Goal: Task Accomplishment & Management: Manage account settings

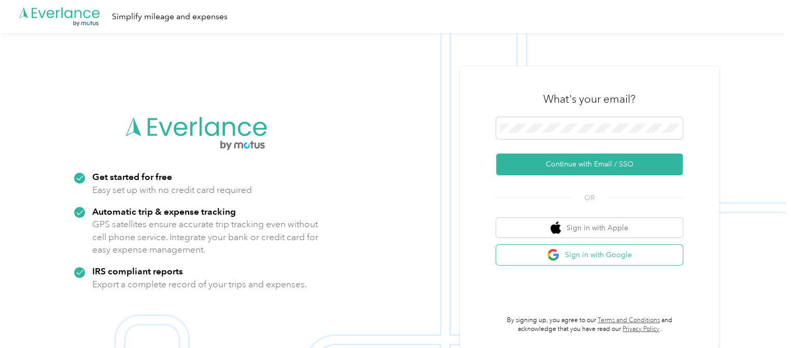
drag, startPoint x: 625, startPoint y: 256, endPoint x: 624, endPoint y: 262, distance: 5.4
click at [625, 259] on button "Sign in with Google" at bounding box center [589, 255] width 187 height 20
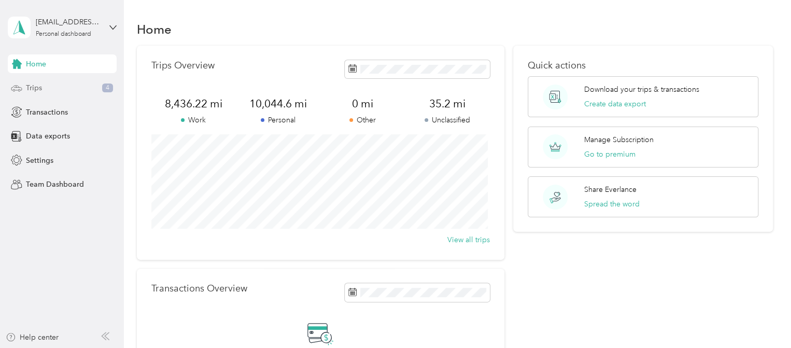
click at [64, 85] on div "Trips 4" at bounding box center [62, 88] width 109 height 19
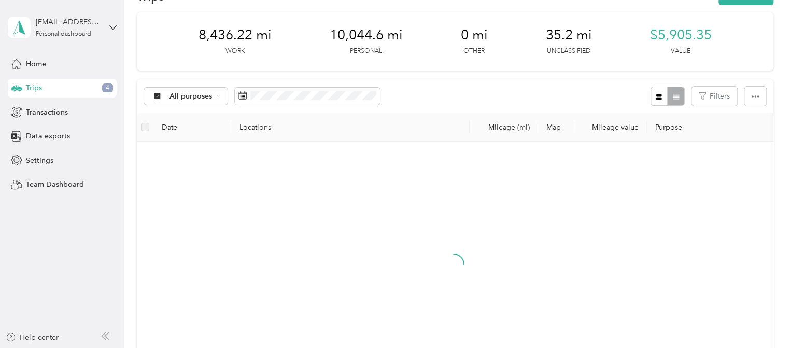
scroll to position [52, 0]
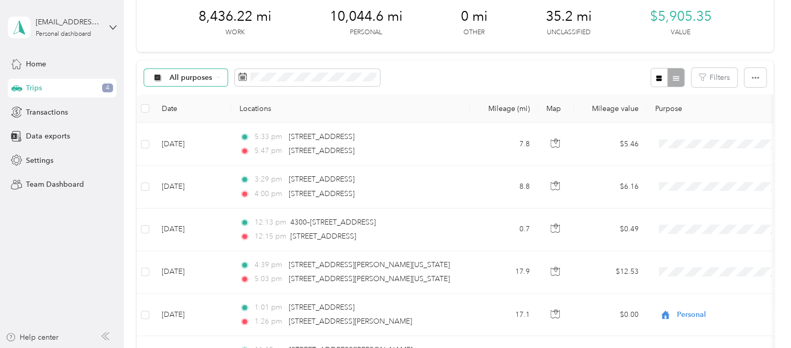
click at [195, 82] on div "All purposes" at bounding box center [186, 78] width 84 height 18
click at [198, 116] on li "Unclassified" at bounding box center [185, 114] width 83 height 18
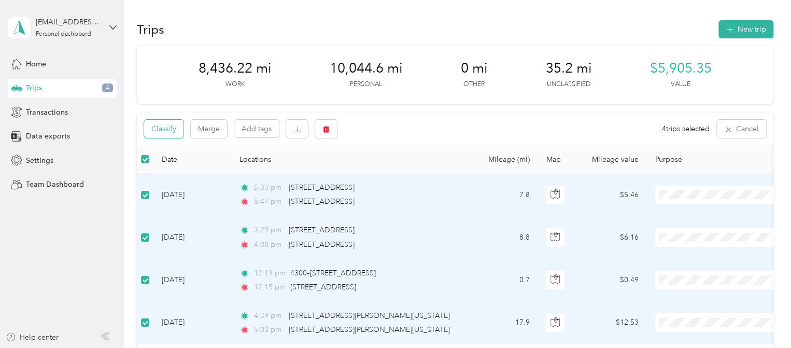
click at [178, 128] on button "Classify" at bounding box center [163, 129] width 39 height 18
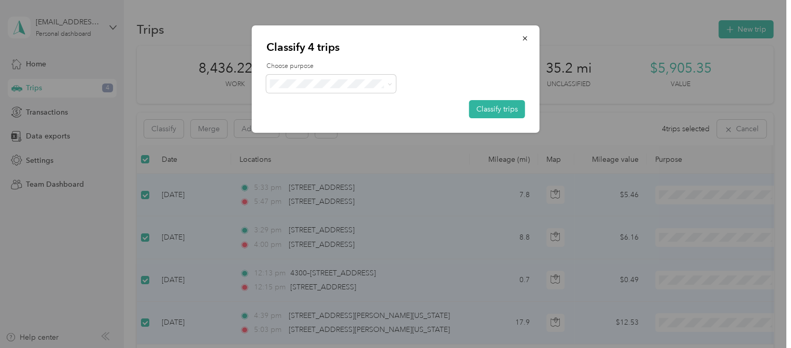
click at [311, 122] on li "Personal" at bounding box center [331, 120] width 130 height 18
click at [489, 108] on button "Classify trips" at bounding box center [497, 109] width 56 height 18
